Goal: Information Seeking & Learning: Learn about a topic

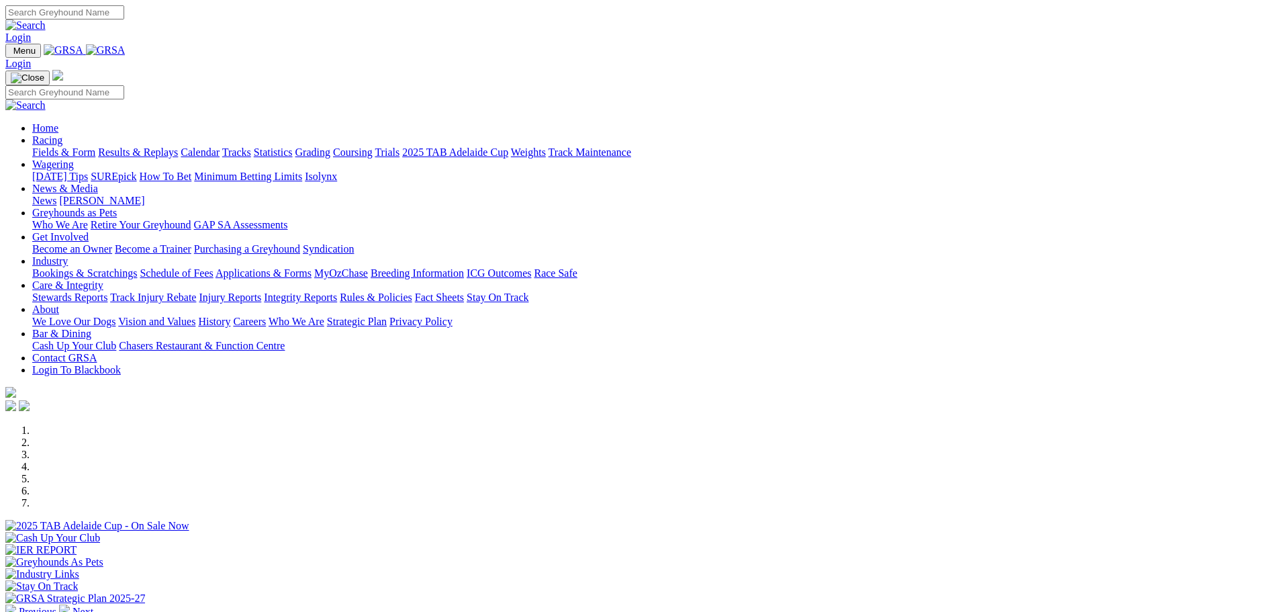
scroll to position [269, 0]
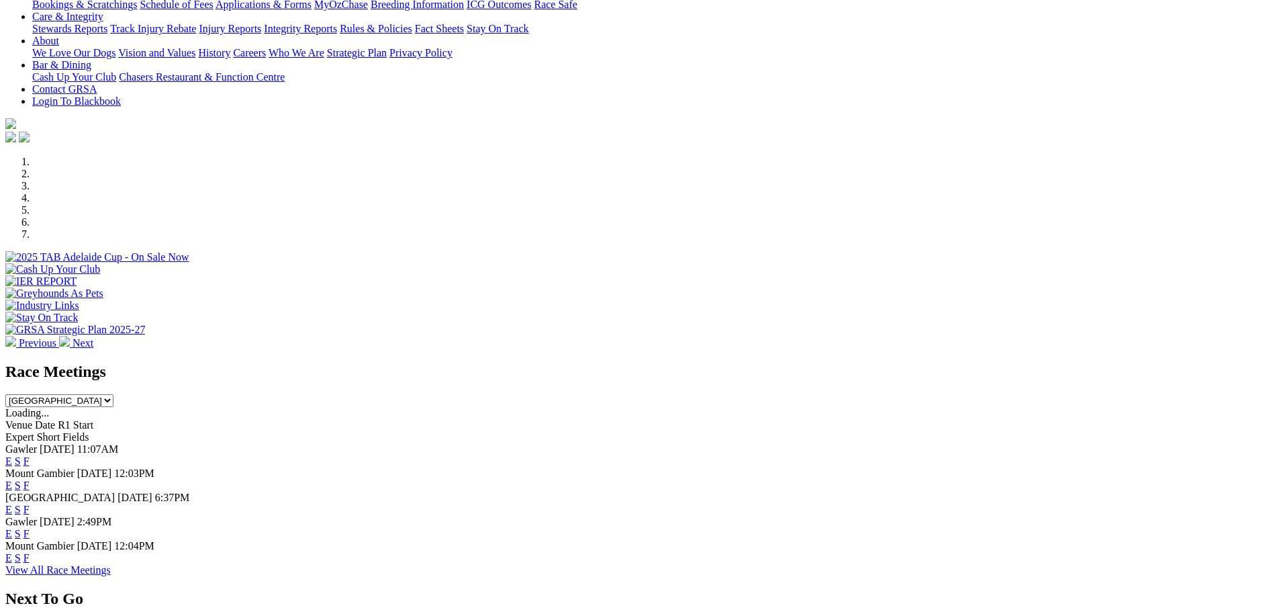
click at [30, 504] on link "F" at bounding box center [27, 509] width 6 height 11
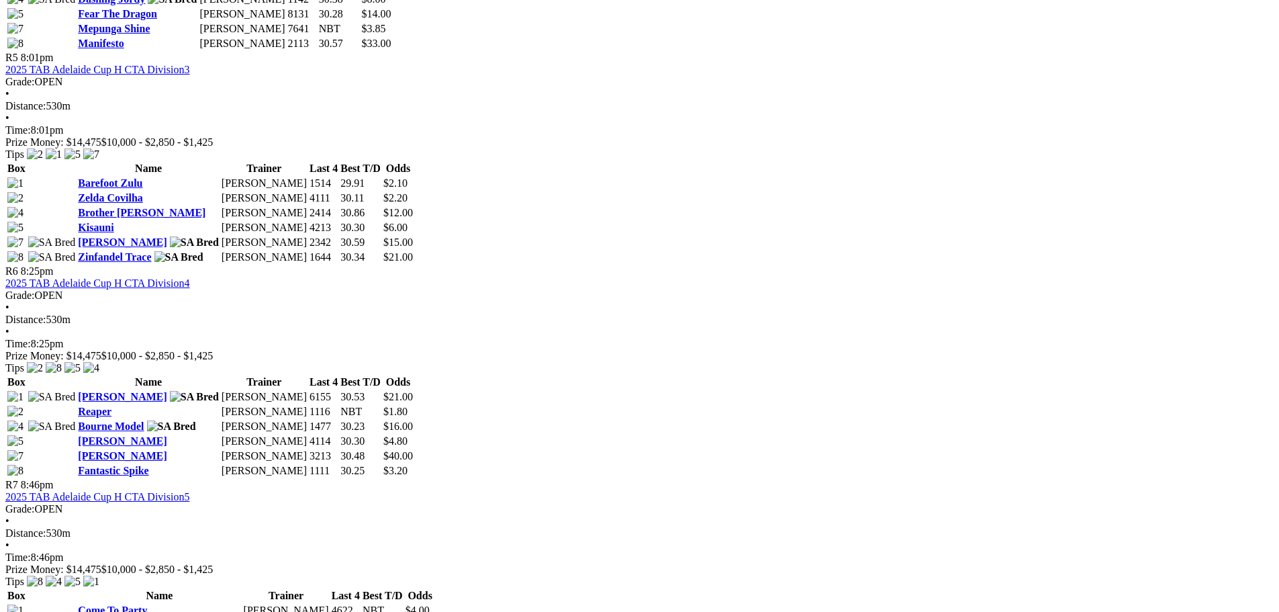
scroll to position [1343, 0]
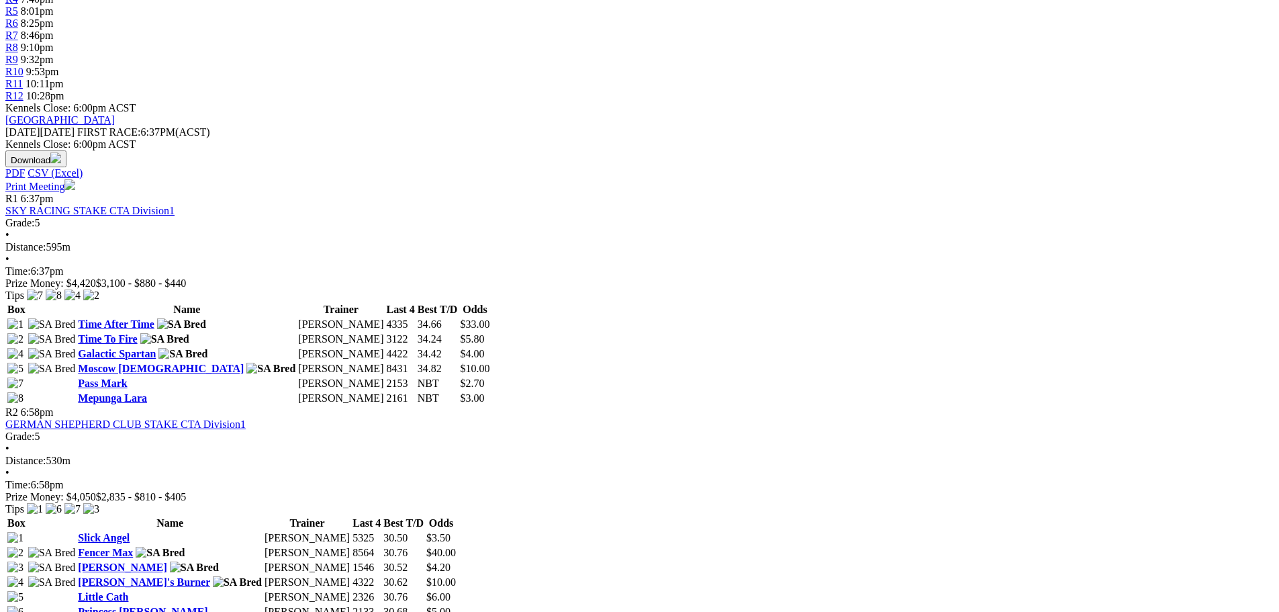
scroll to position [537, 0]
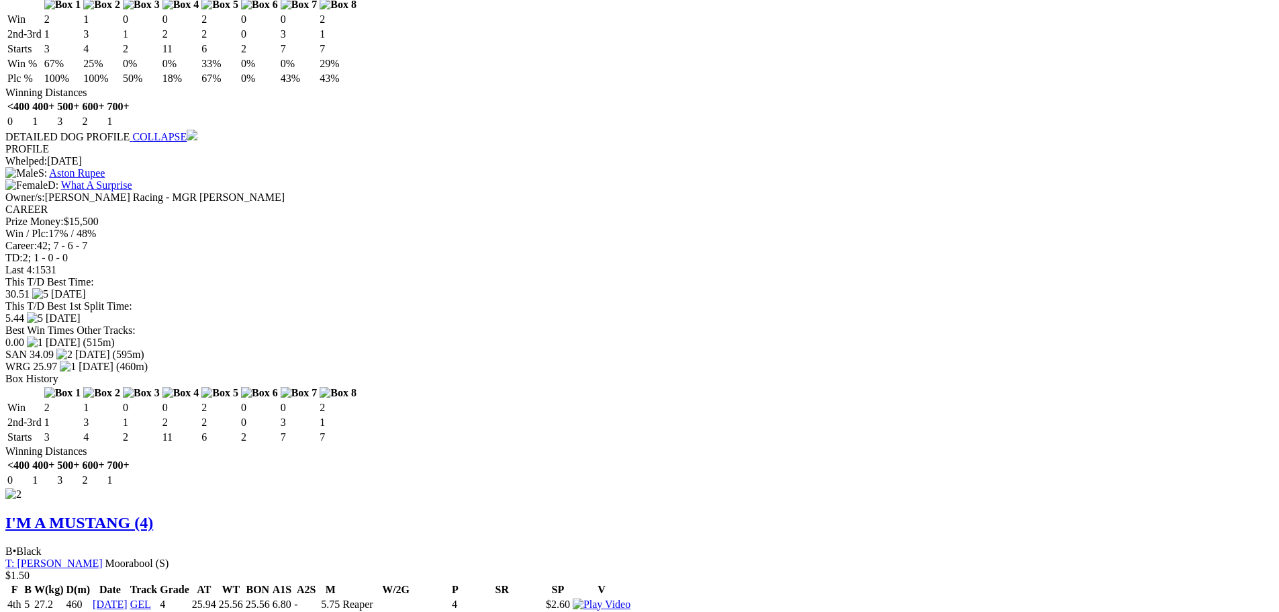
scroll to position [1477, 0]
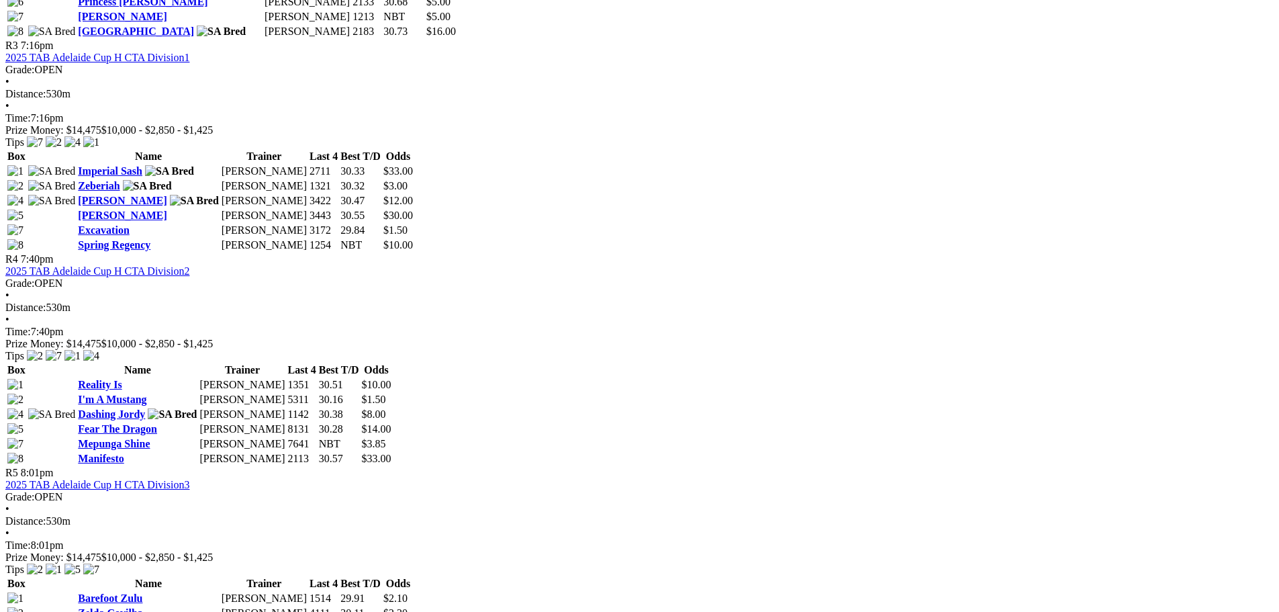
scroll to position [940, 0]
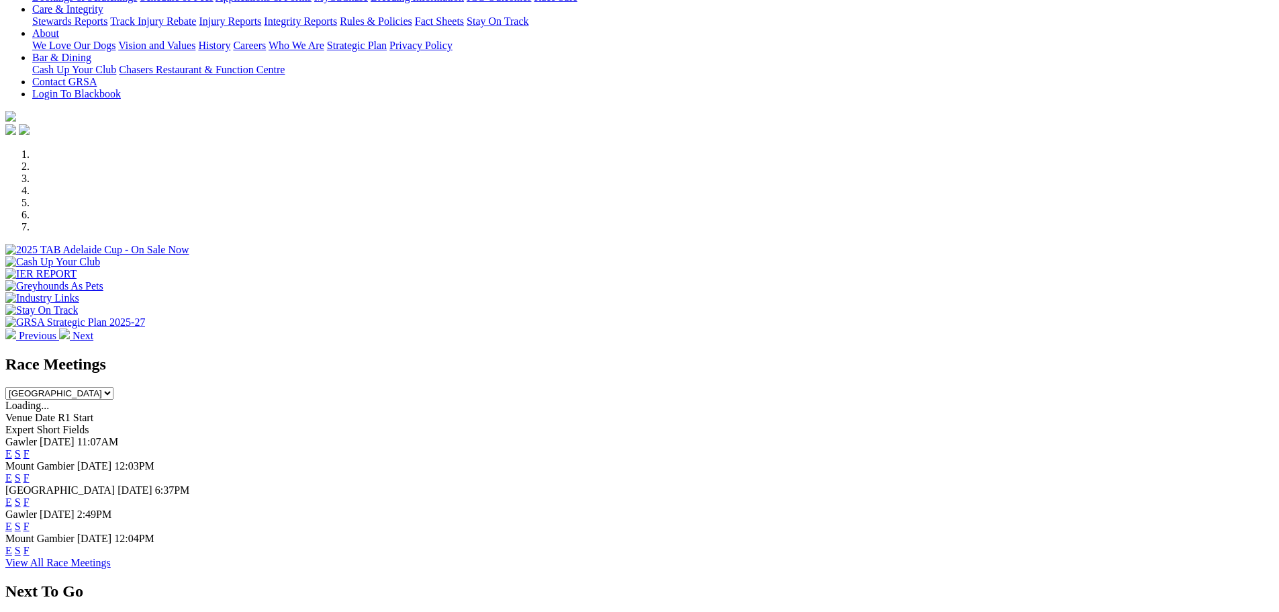
scroll to position [269, 0]
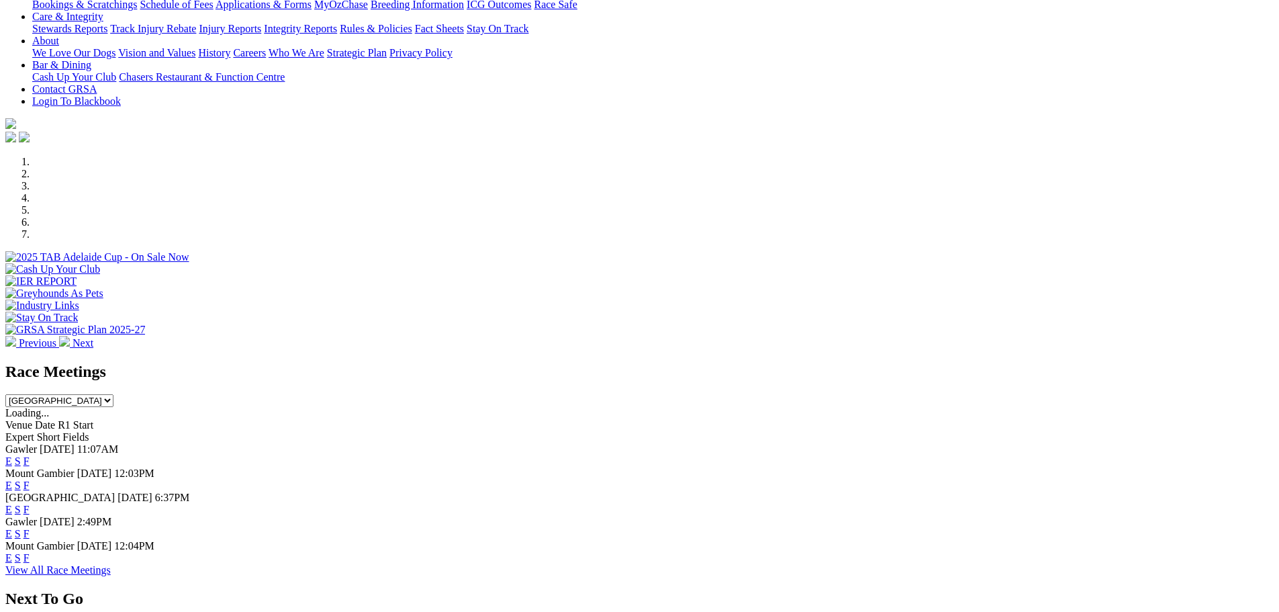
click at [30, 504] on link "F" at bounding box center [27, 509] width 6 height 11
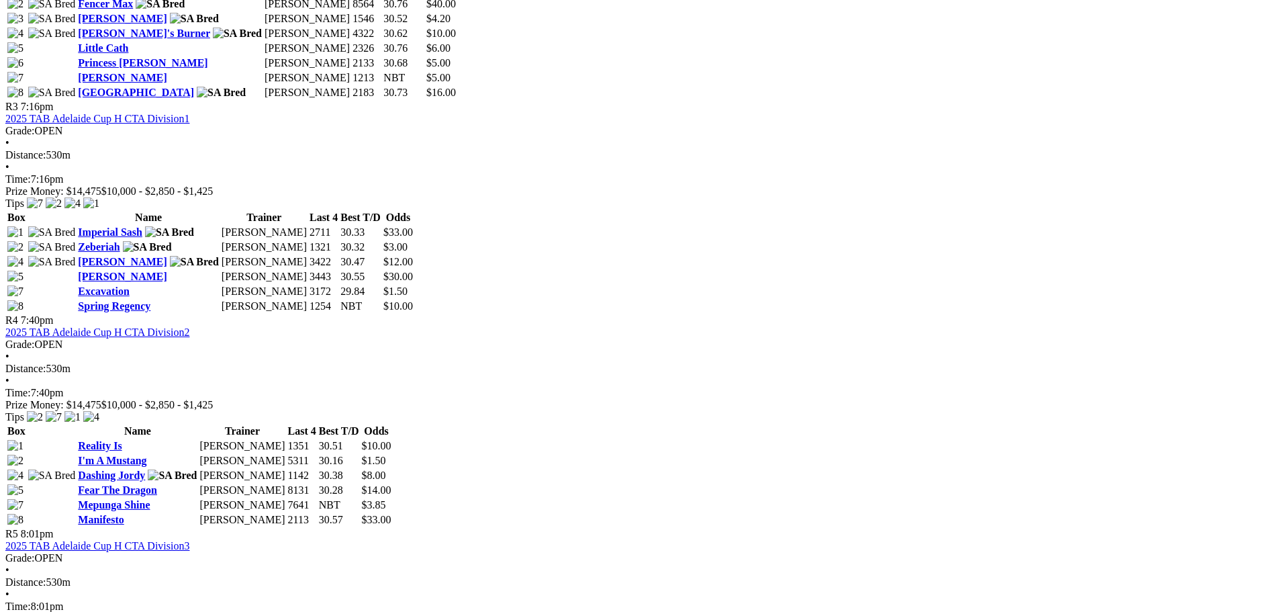
scroll to position [1074, 0]
